Goal: Find specific page/section: Find specific page/section

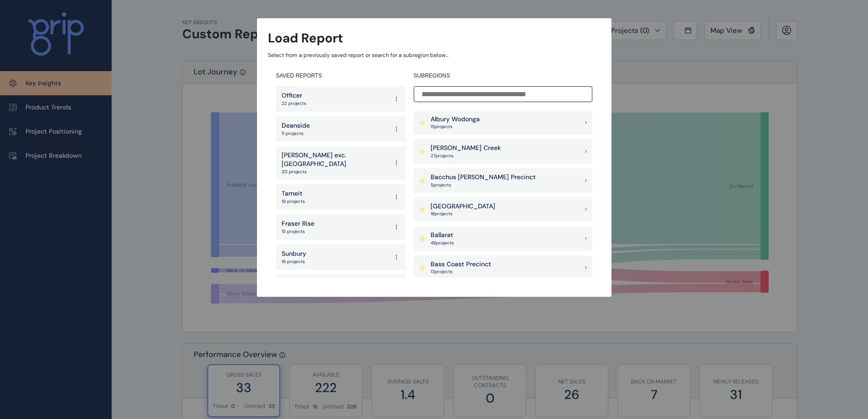
scroll to position [45, 0]
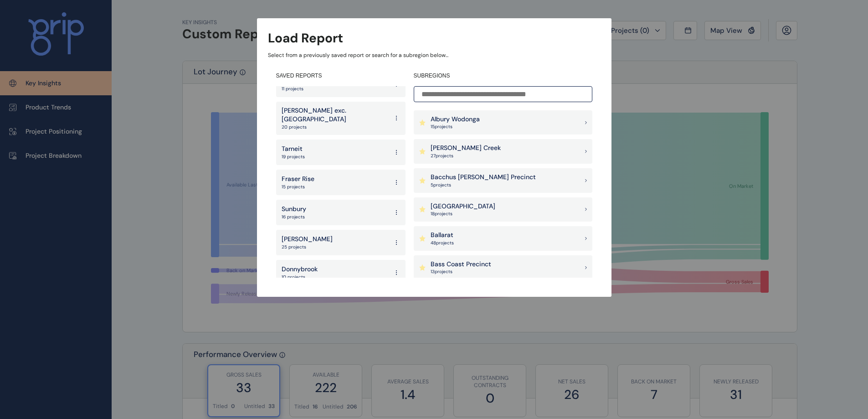
click at [323, 268] on div "Donnybrook 10 projects" at bounding box center [340, 273] width 129 height 26
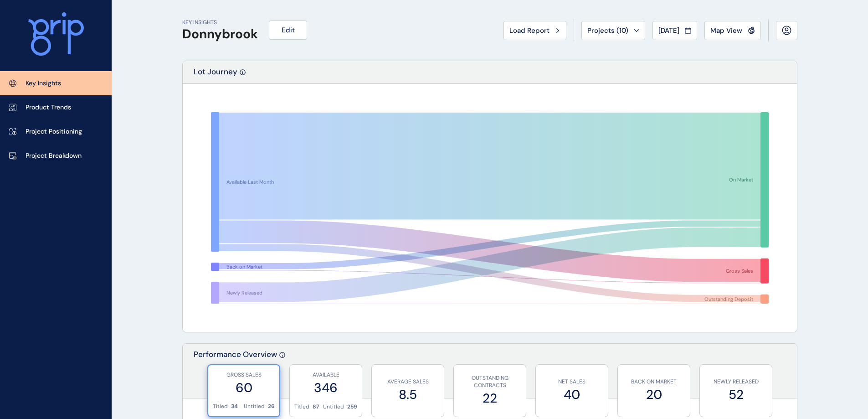
click at [622, 27] on div "Projects ( 10 )" at bounding box center [613, 30] width 52 height 9
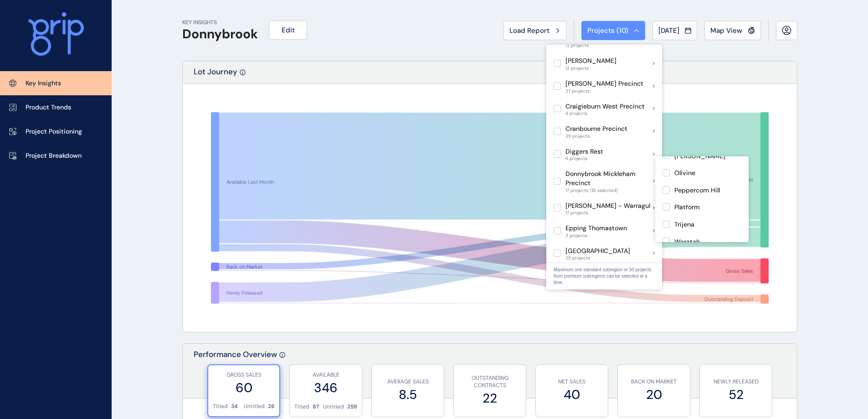
scroll to position [205, 0]
